Goal: Task Accomplishment & Management: Complete application form

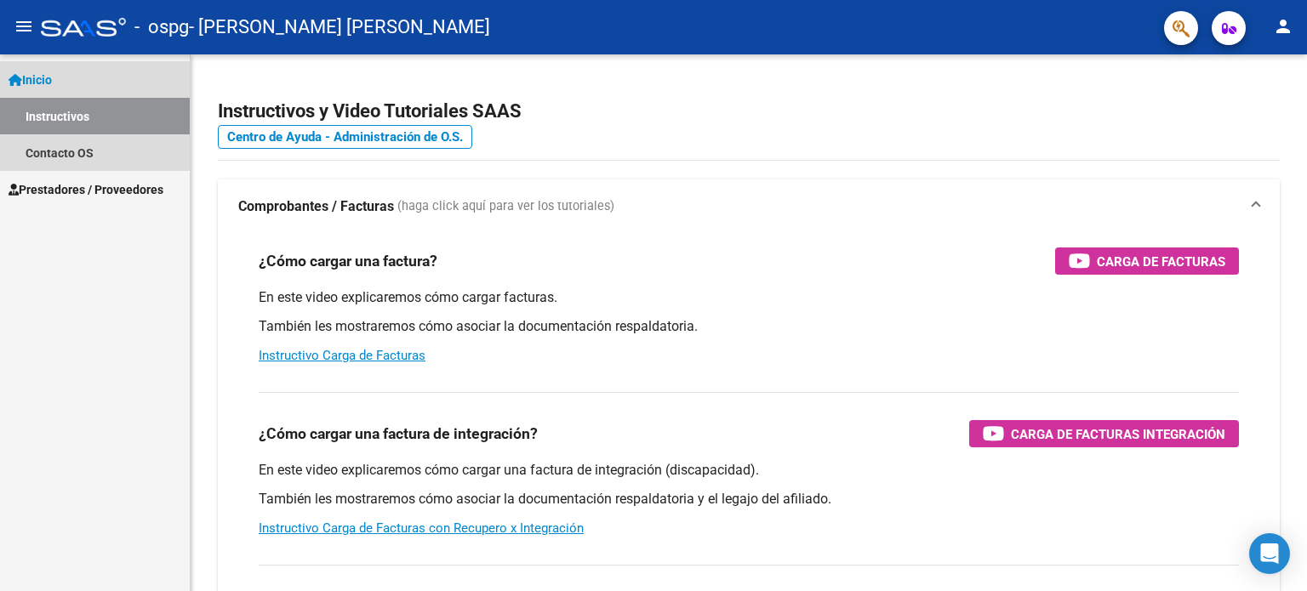
click at [133, 114] on link "Instructivos" at bounding box center [95, 116] width 190 height 37
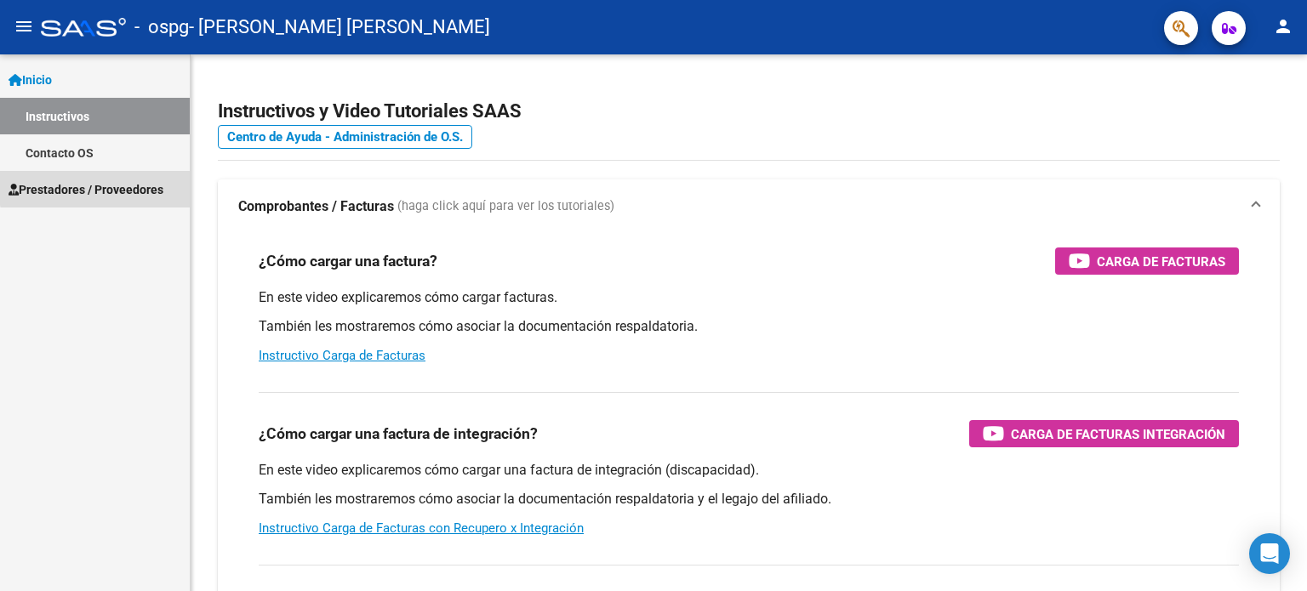
click at [123, 185] on span "Prestadores / Proveedores" at bounding box center [86, 189] width 155 height 19
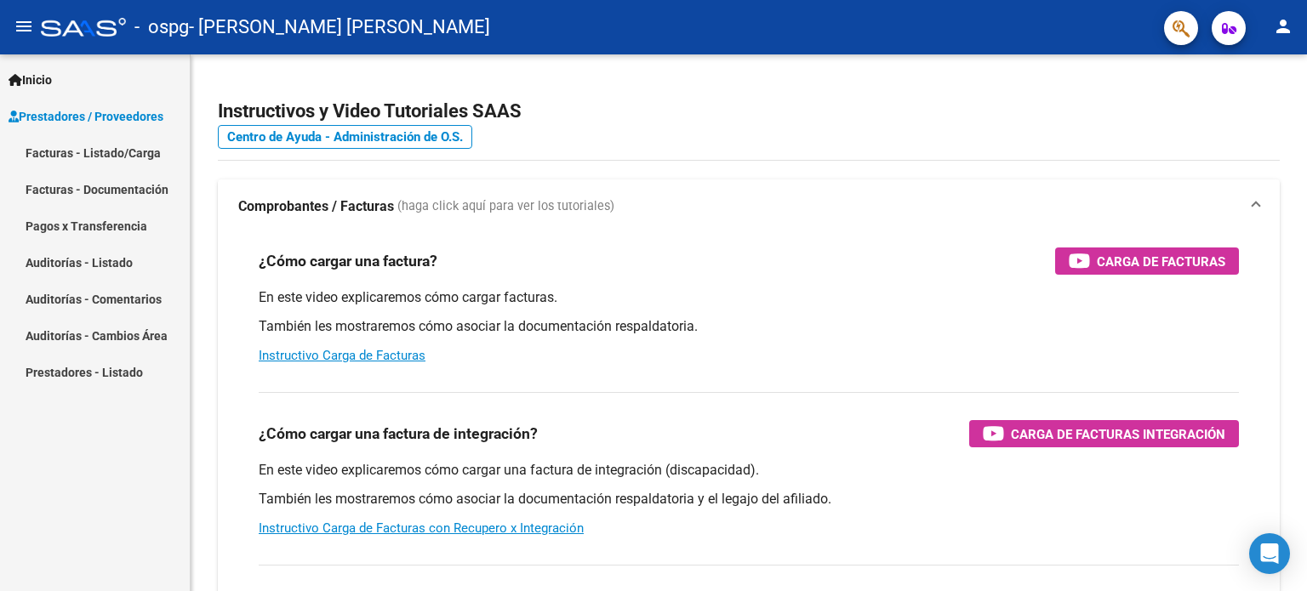
click at [77, 152] on link "Facturas - Listado/Carga" at bounding box center [95, 152] width 190 height 37
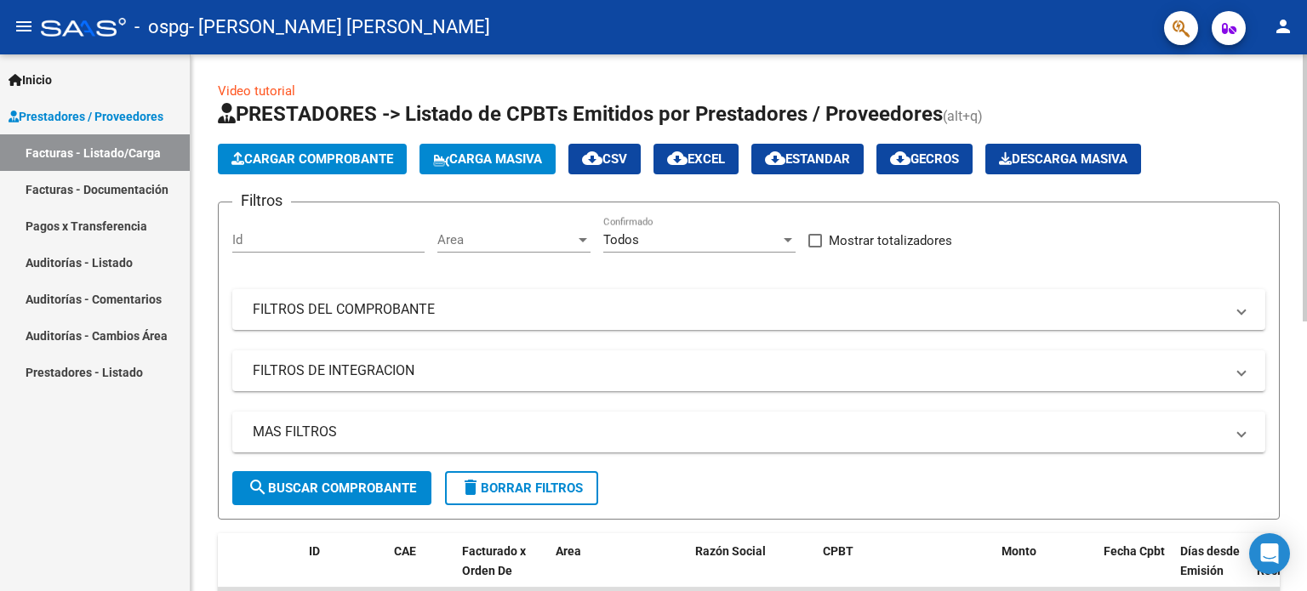
click at [379, 153] on span "Cargar Comprobante" at bounding box center [312, 158] width 162 height 15
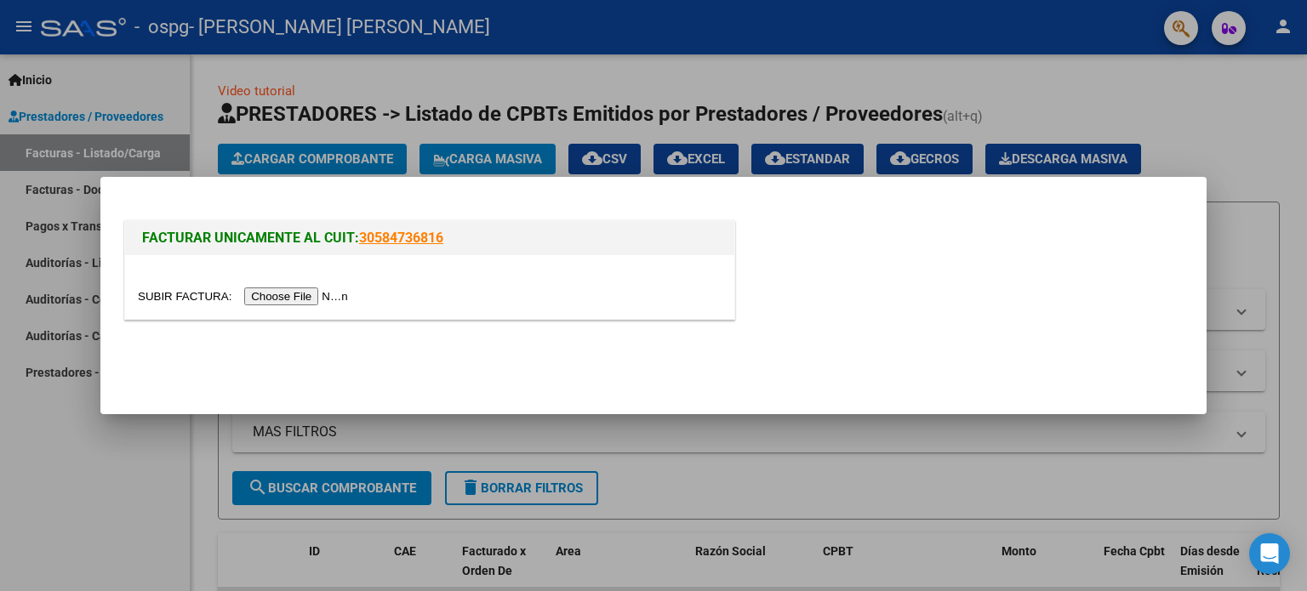
click at [326, 293] on input "file" at bounding box center [245, 297] width 215 height 18
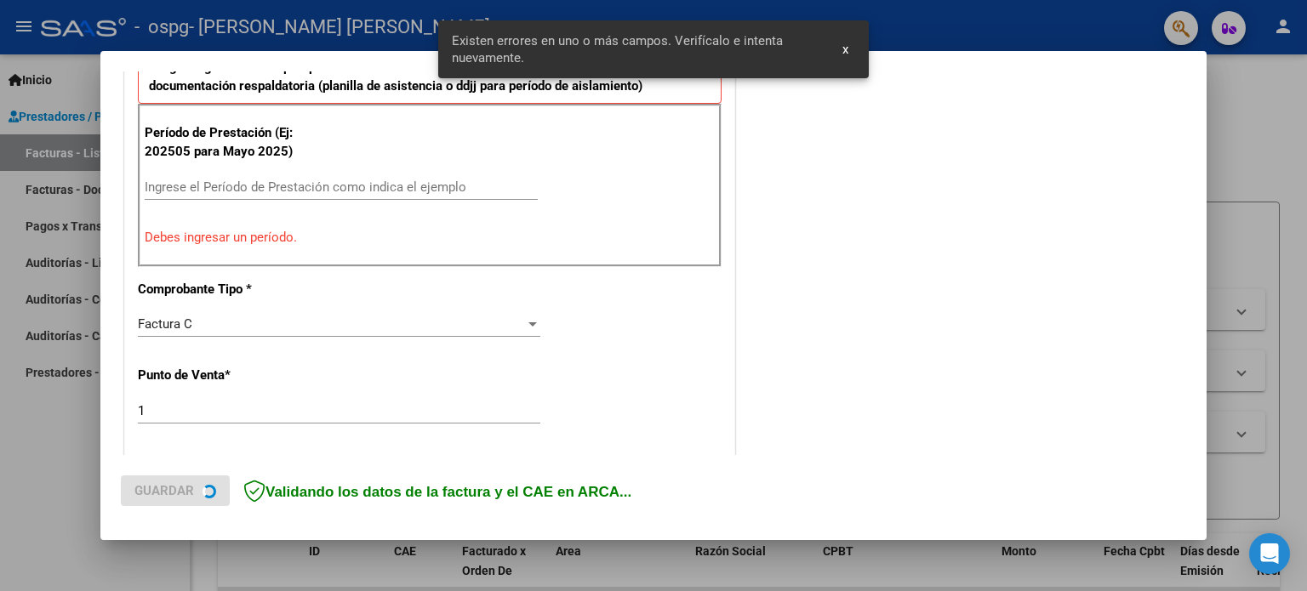
scroll to position [534, 0]
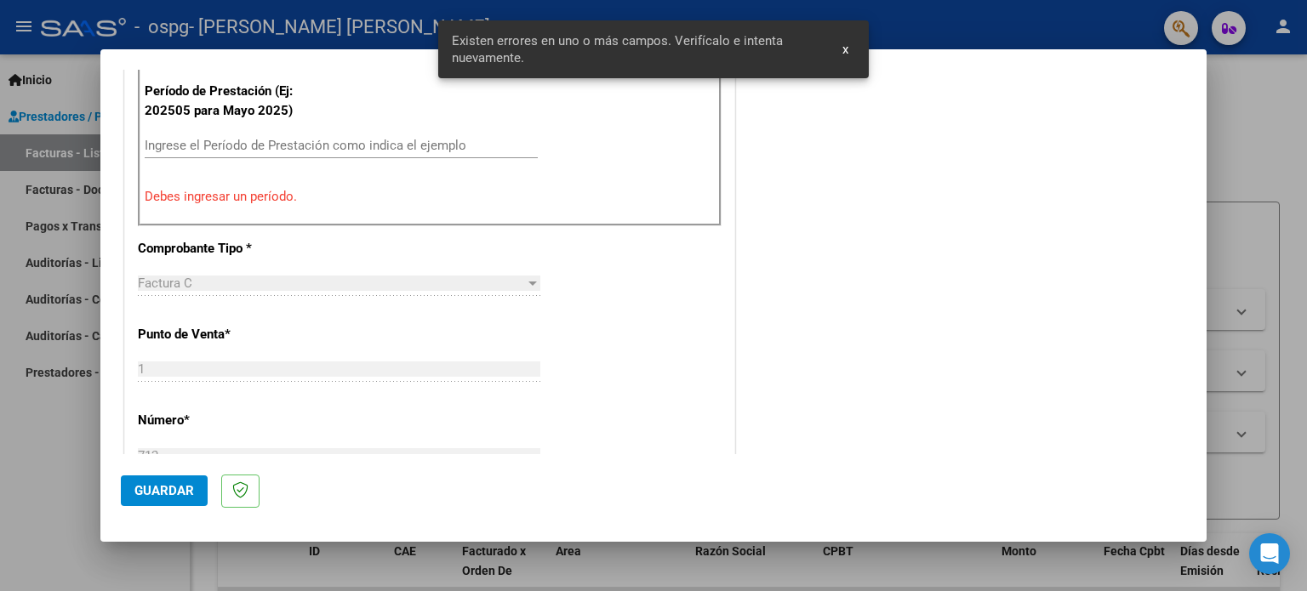
click at [268, 157] on div "Ingrese el Período de Prestación como indica el ejemplo" at bounding box center [341, 146] width 393 height 26
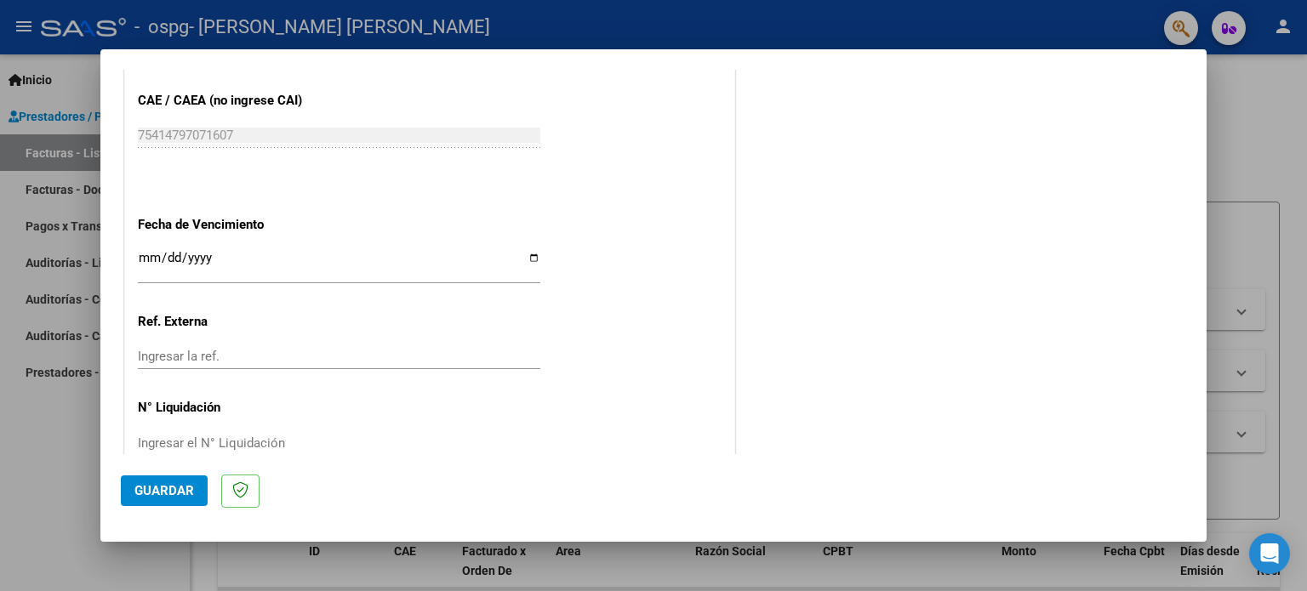
scroll to position [1110, 0]
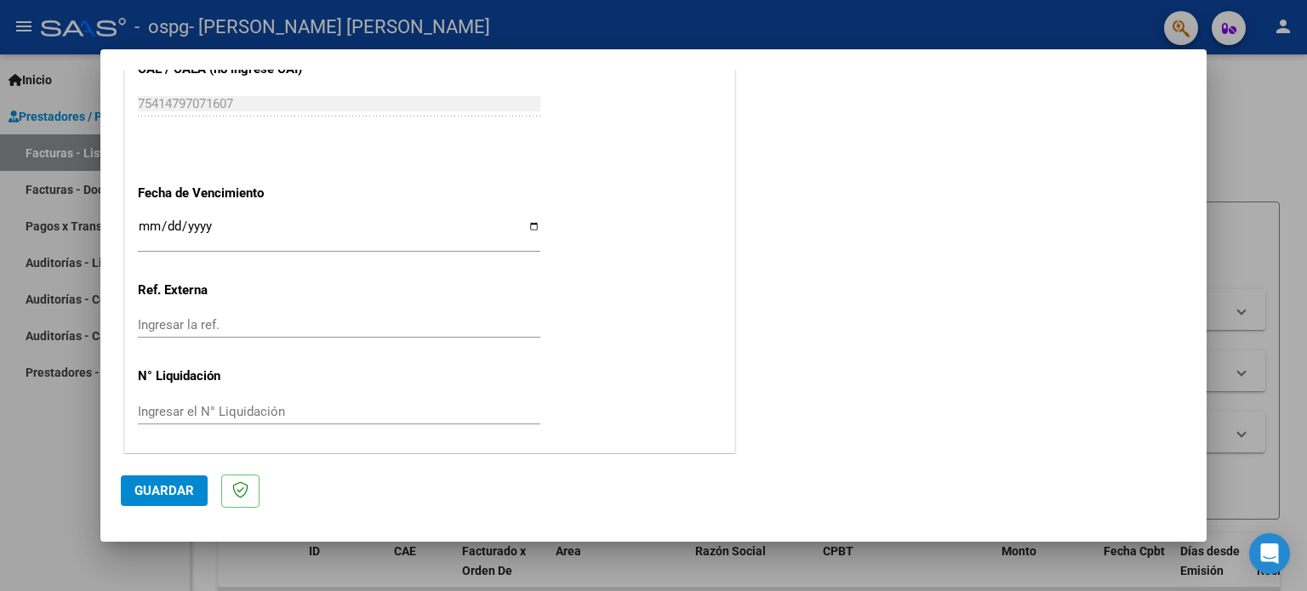
type input "202509"
click at [528, 226] on input "Ingresar la fecha" at bounding box center [339, 233] width 402 height 27
click at [528, 224] on input "[DATE]" at bounding box center [339, 233] width 402 height 27
type input "[DATE]"
click at [228, 322] on input "Ingresar la ref." at bounding box center [339, 324] width 402 height 15
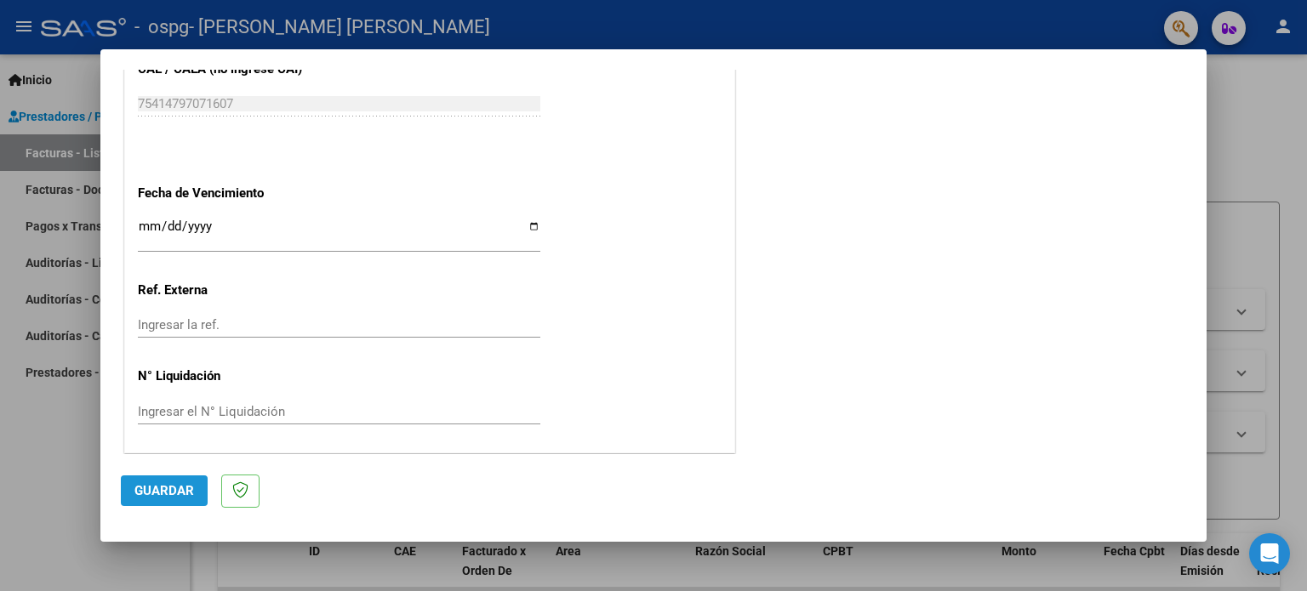
click at [165, 494] on span "Guardar" at bounding box center [164, 490] width 60 height 15
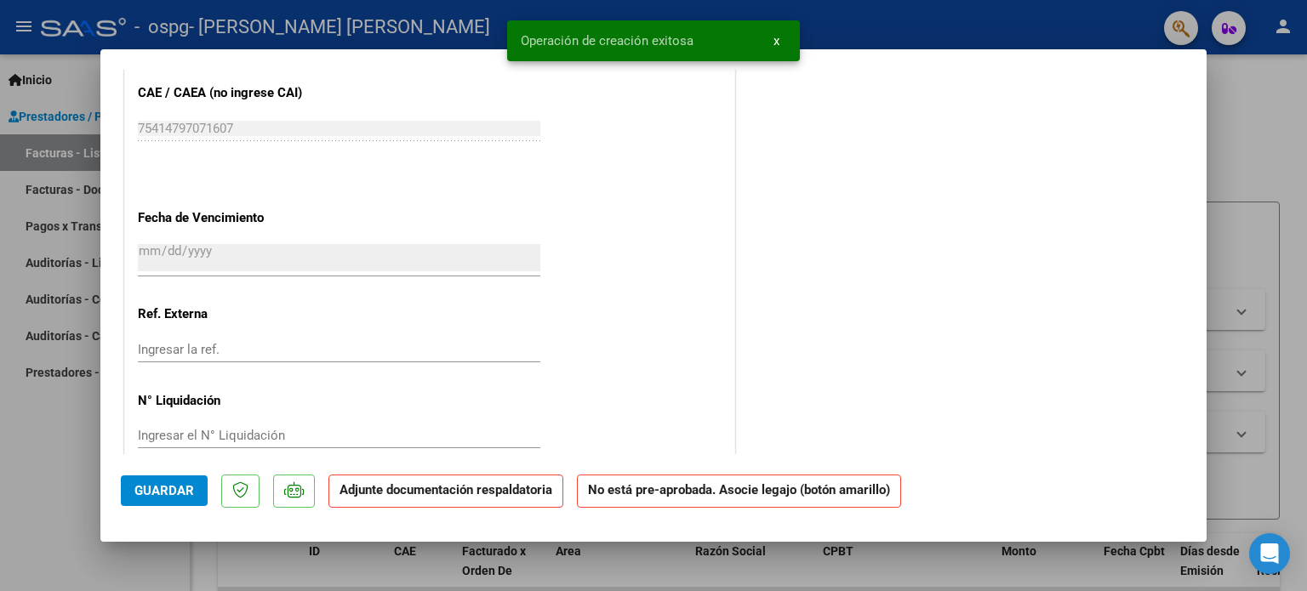
scroll to position [1092, 0]
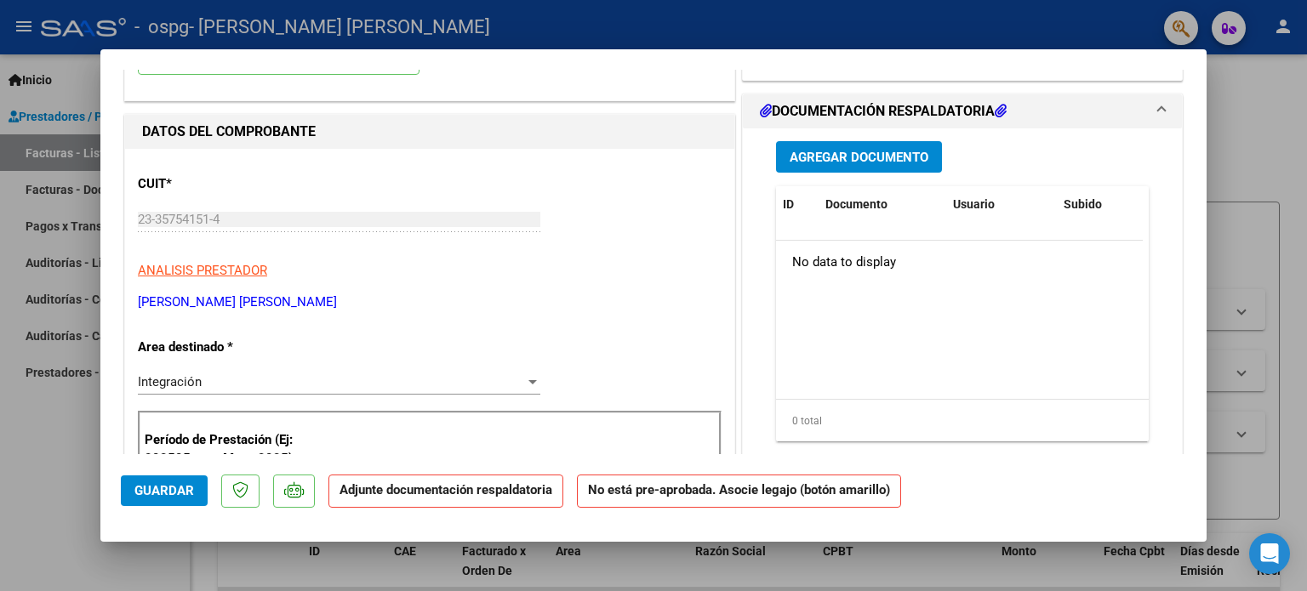
scroll to position [156, 0]
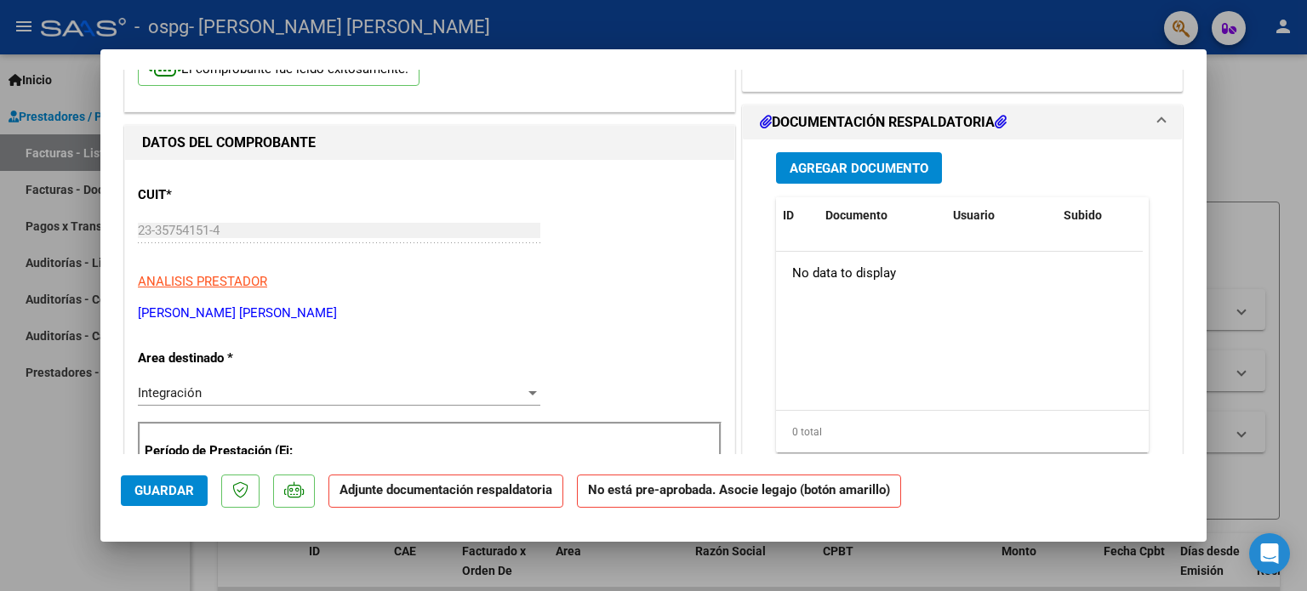
click at [816, 173] on span "Agregar Documento" at bounding box center [859, 168] width 139 height 15
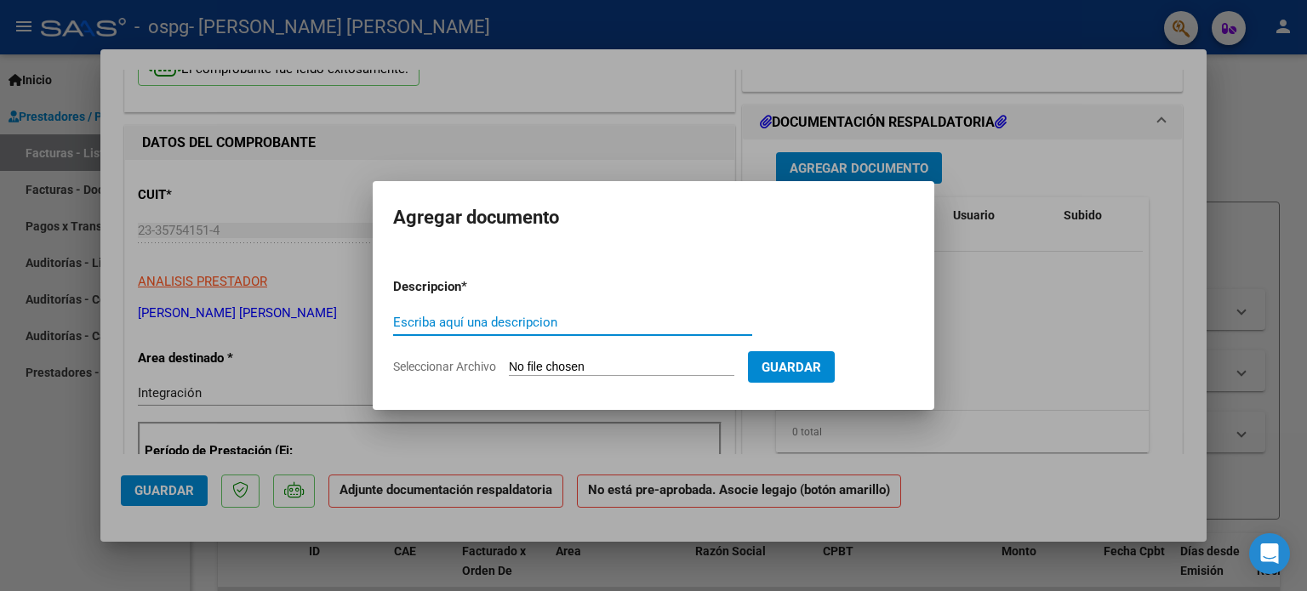
click at [538, 321] on input "Escriba aquí una descripcion" at bounding box center [572, 322] width 359 height 15
type input "fc"
click at [648, 362] on input "Seleccionar Archivo" at bounding box center [621, 368] width 225 height 16
type input "C:\fakepath\23357541514_011_00001_00000712.pdf"
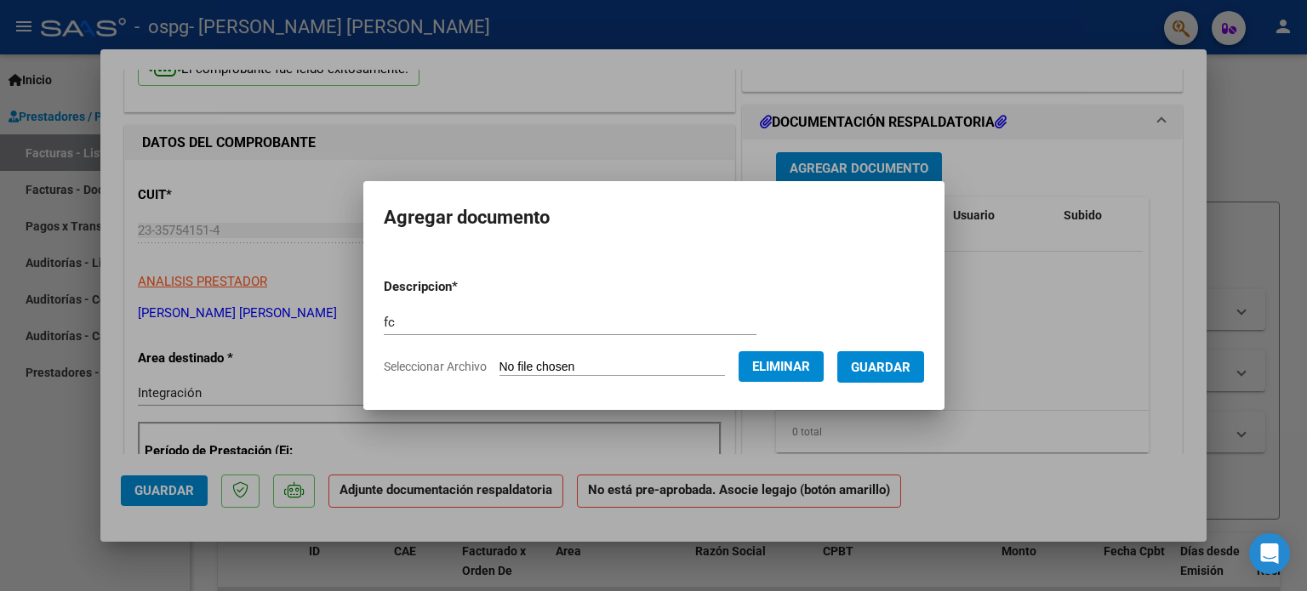
click at [901, 374] on span "Guardar" at bounding box center [881, 367] width 60 height 15
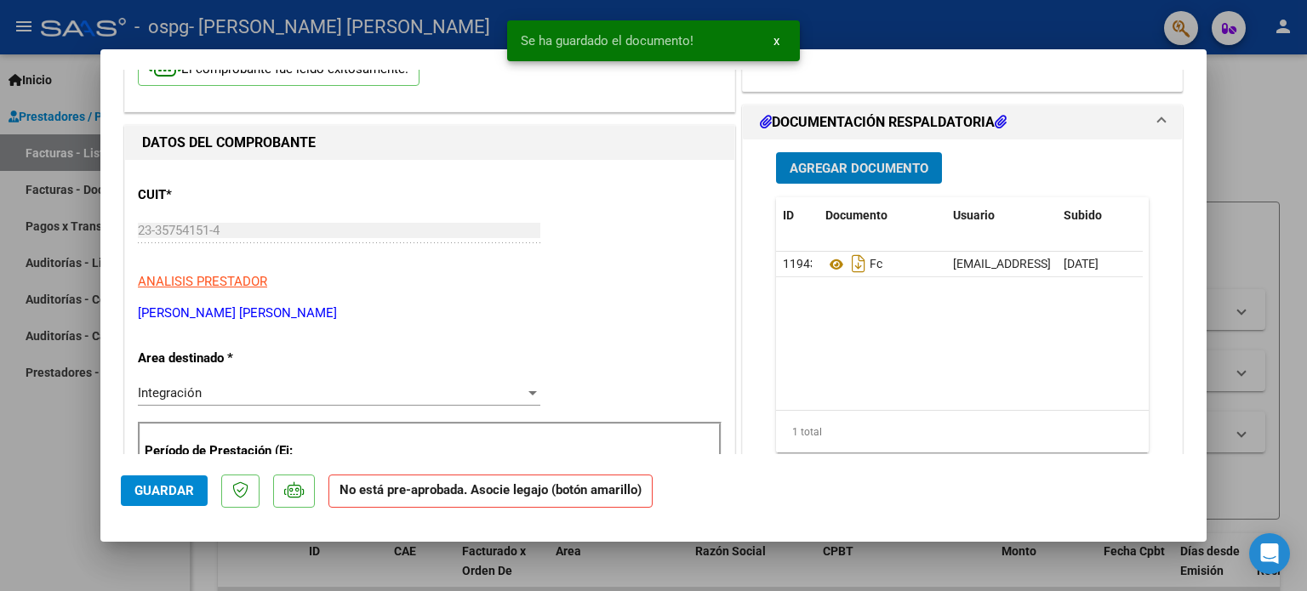
click at [818, 177] on button "Agregar Documento" at bounding box center [859, 167] width 166 height 31
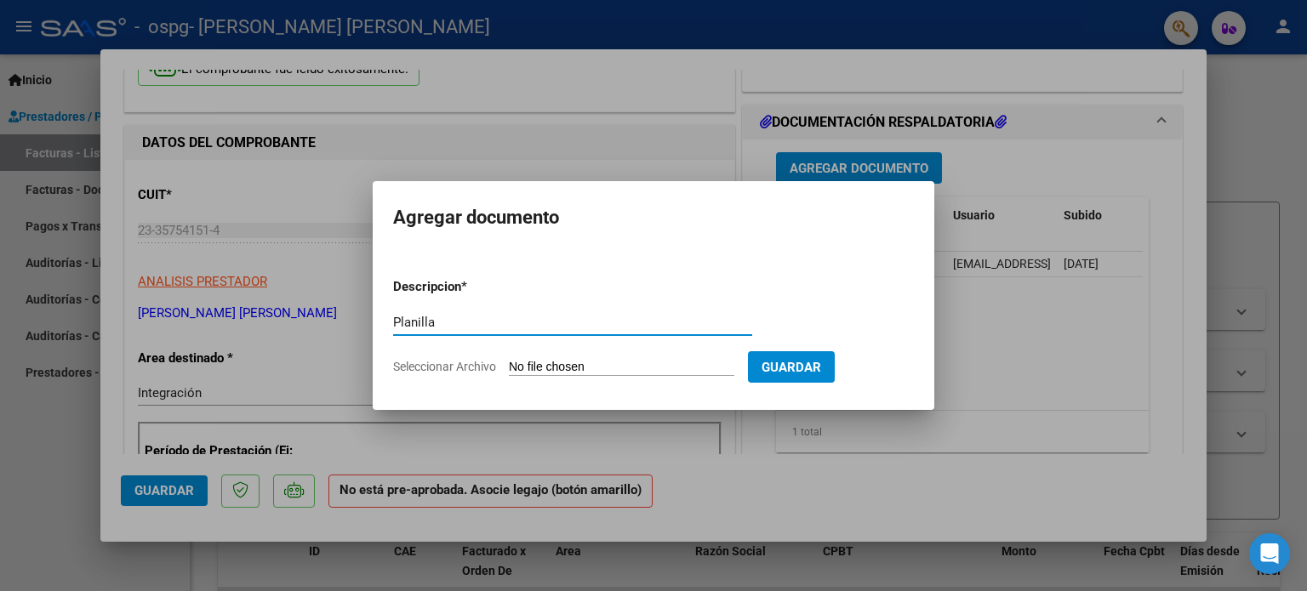
type input "Planilla"
click at [528, 360] on input "Seleccionar Archivo" at bounding box center [621, 368] width 225 height 16
click at [697, 370] on input "Seleccionar Archivo" at bounding box center [621, 368] width 225 height 16
type input "C:\fakepath\Nahitan [DATE].pdf"
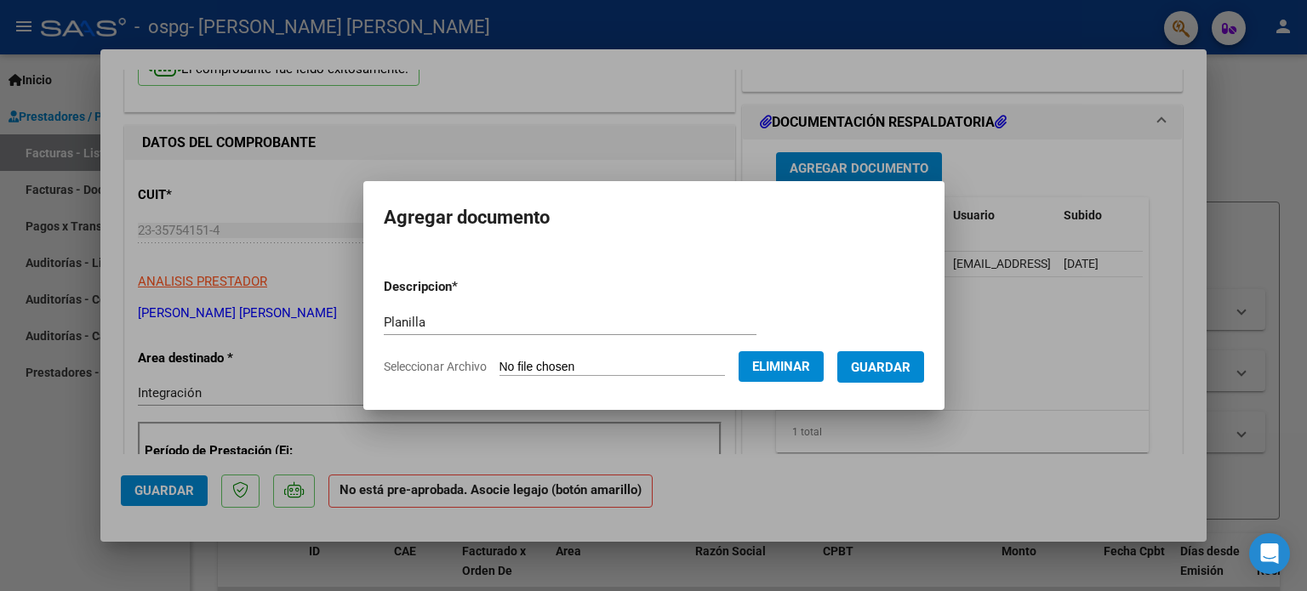
click at [908, 369] on span "Guardar" at bounding box center [881, 367] width 60 height 15
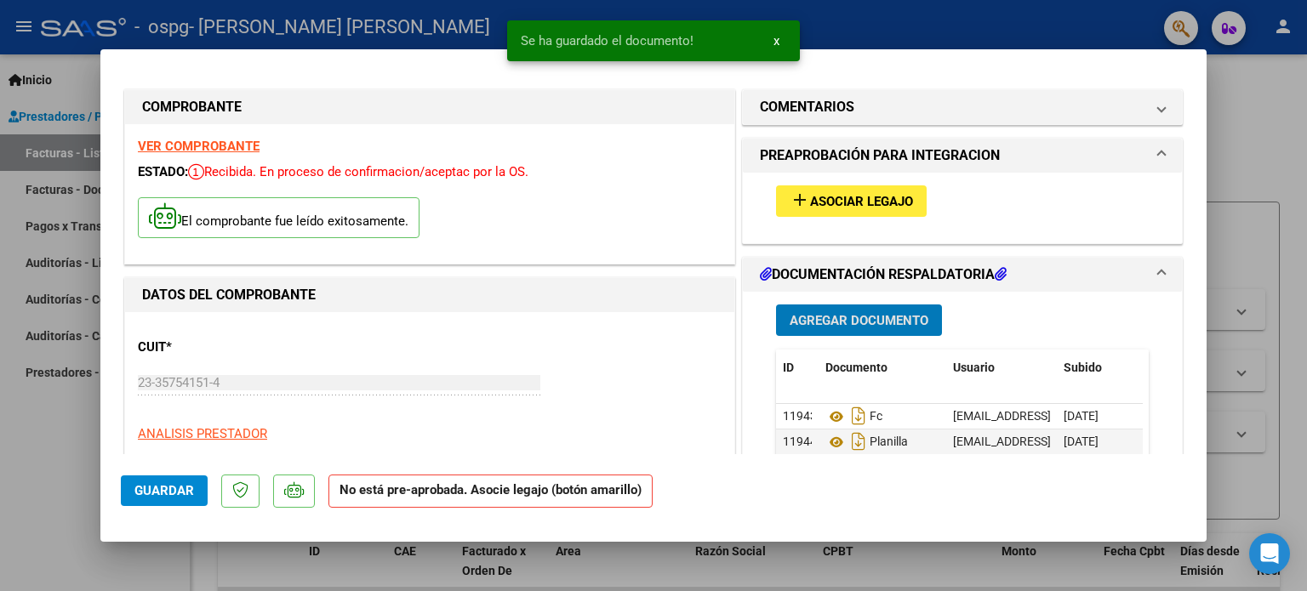
scroll to position [0, 0]
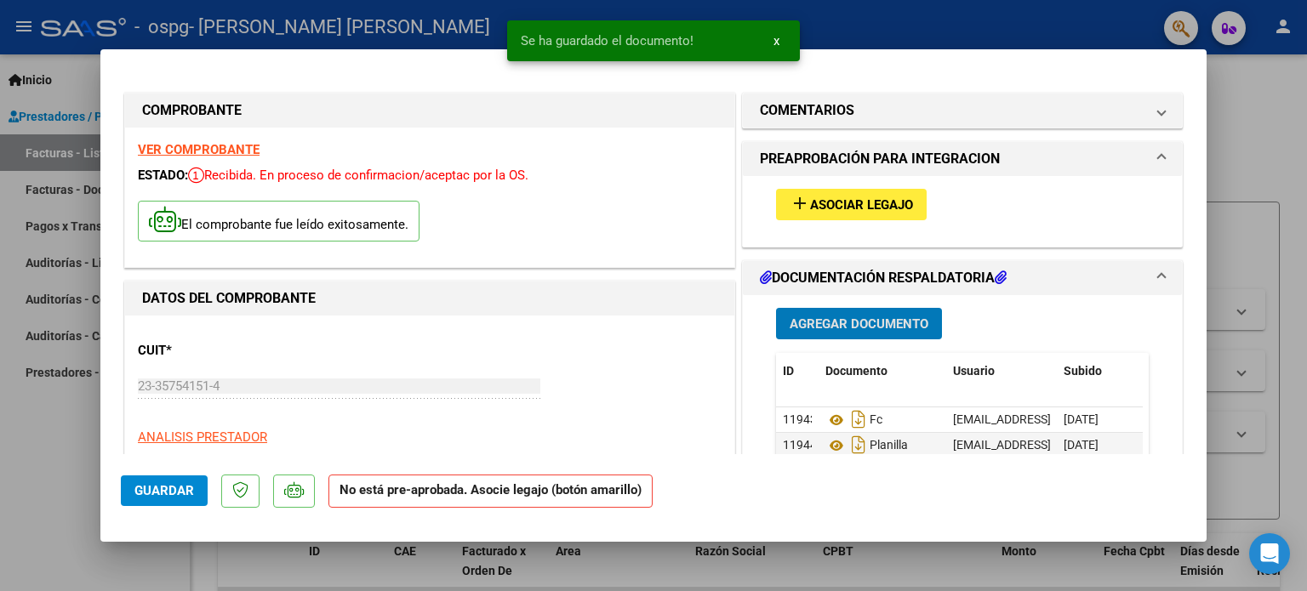
click at [858, 200] on span "Asociar Legajo" at bounding box center [861, 204] width 103 height 15
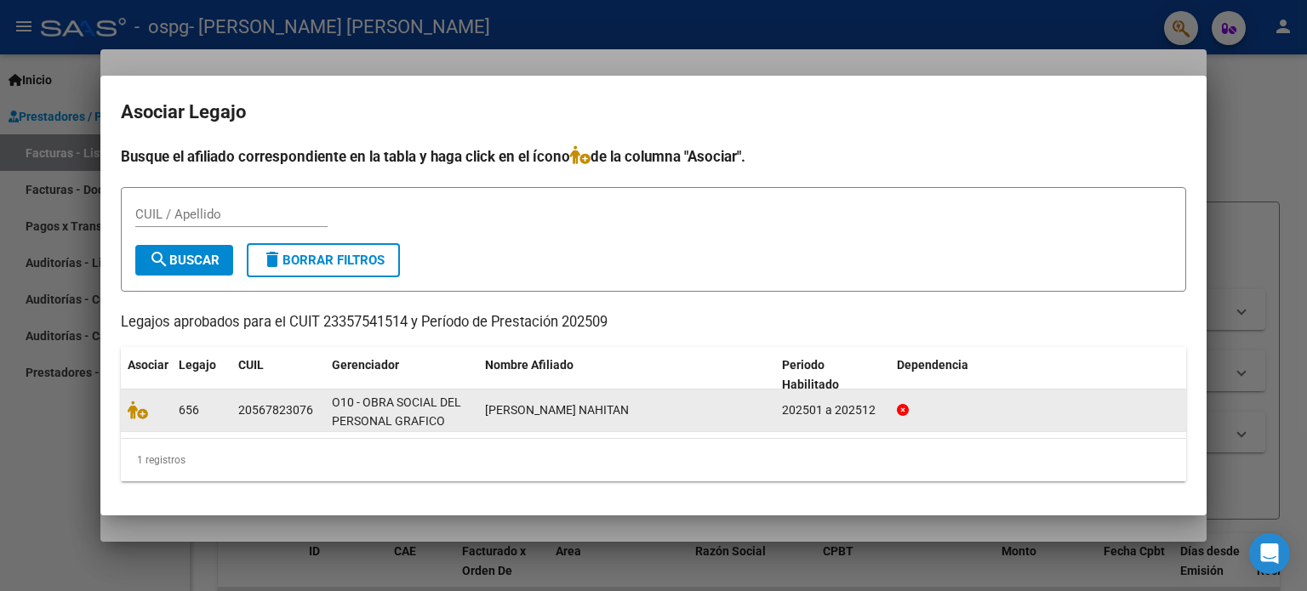
click at [169, 418] on datatable-body-cell at bounding box center [146, 411] width 51 height 42
click at [140, 408] on icon at bounding box center [138, 410] width 20 height 19
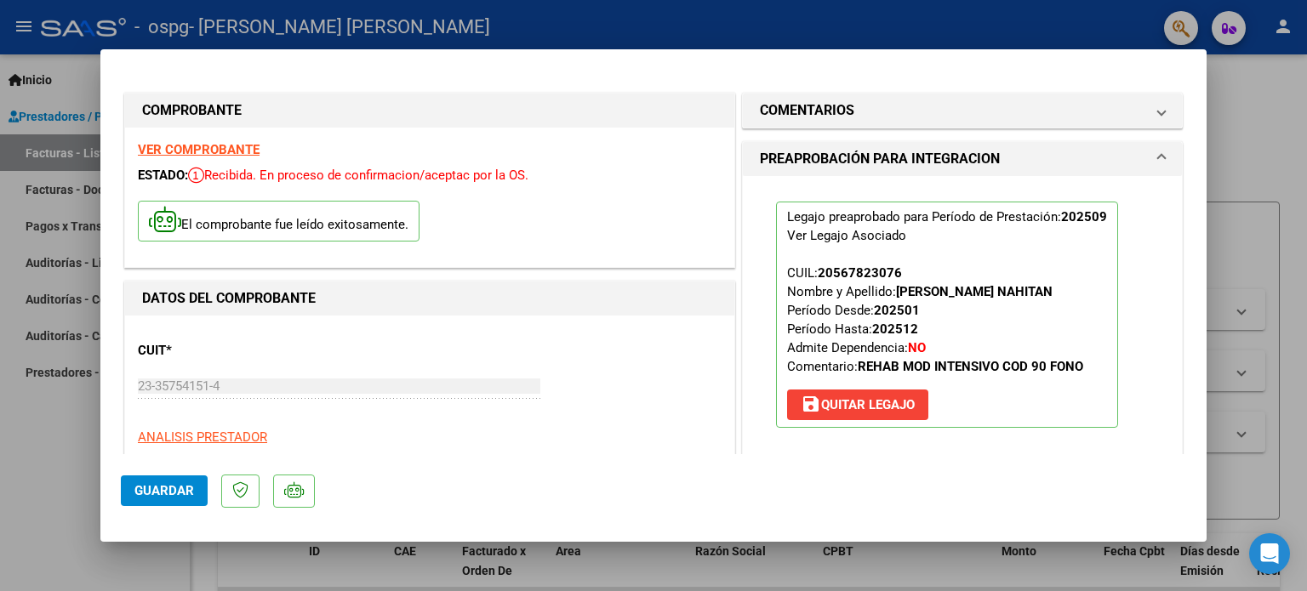
click at [188, 495] on span "Guardar" at bounding box center [164, 490] width 60 height 15
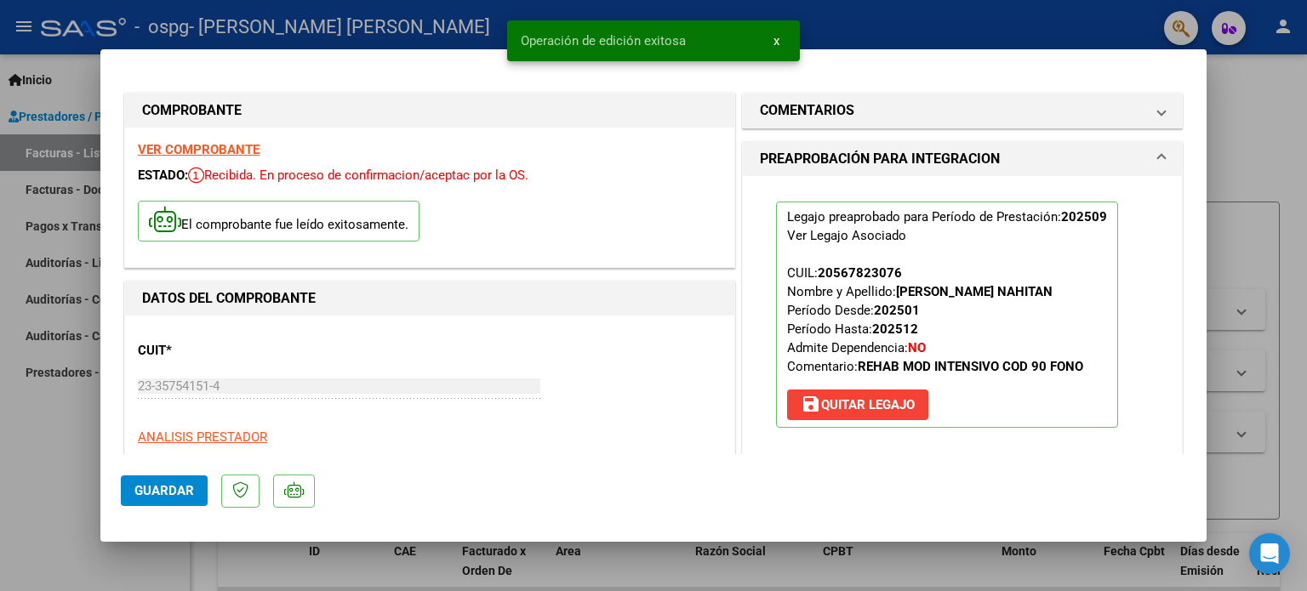
click at [777, 47] on span "x" at bounding box center [776, 40] width 6 height 15
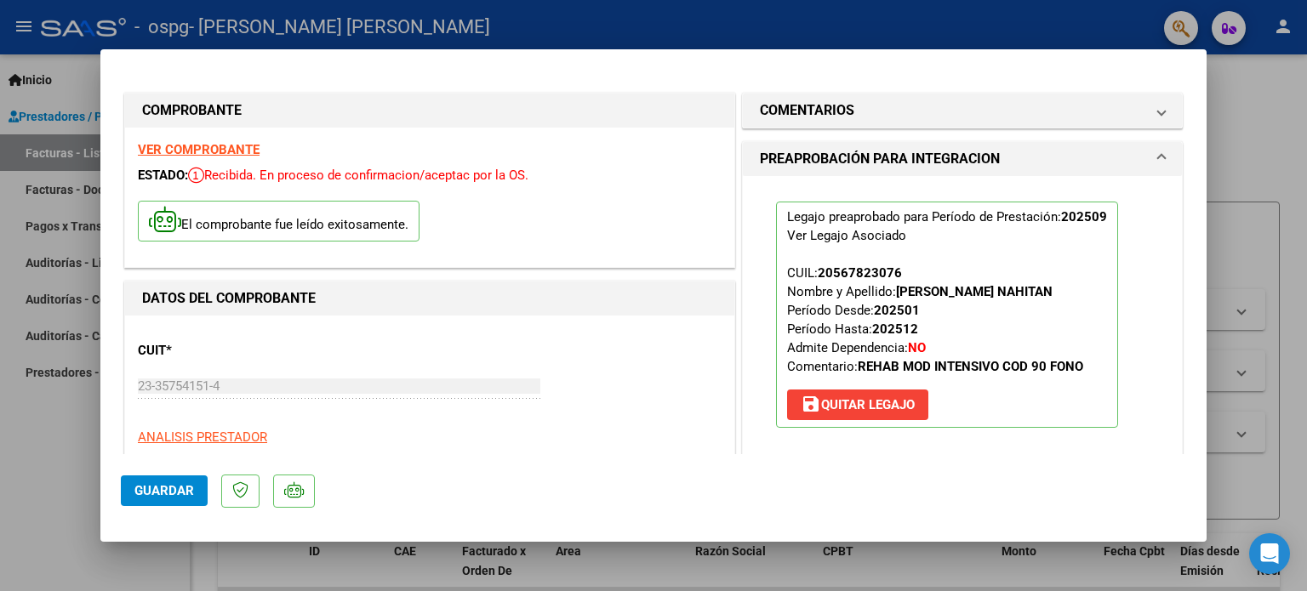
click at [71, 476] on div at bounding box center [653, 295] width 1307 height 591
type input "$ 0,00"
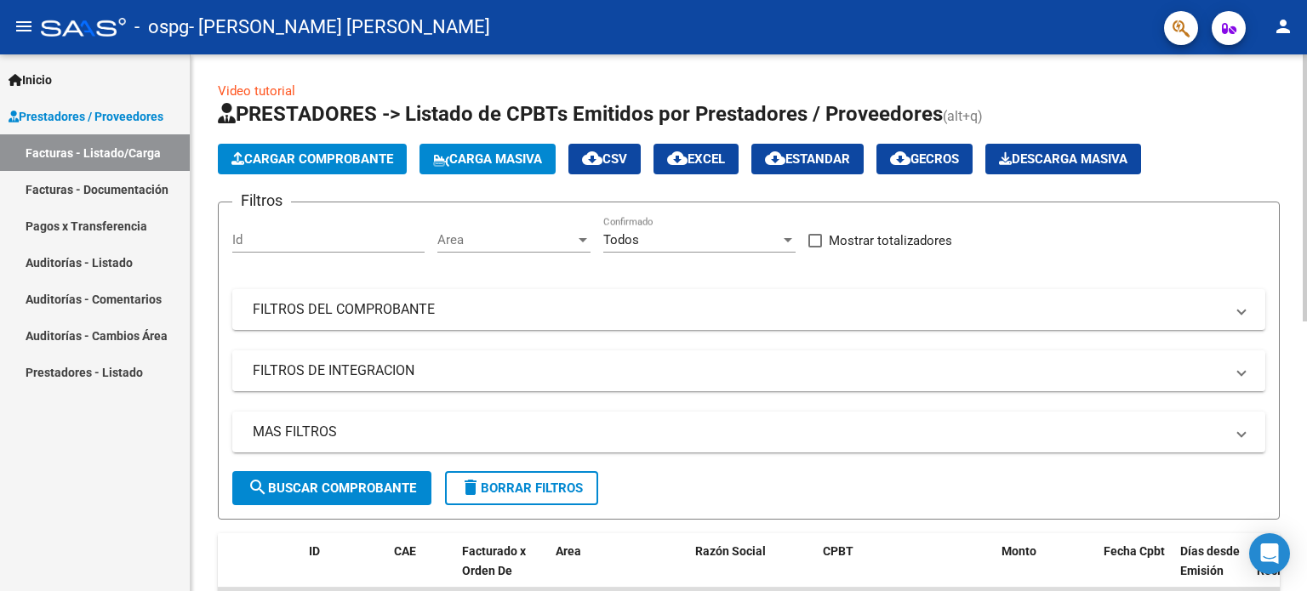
scroll to position [170, 0]
